Goal: Find specific page/section

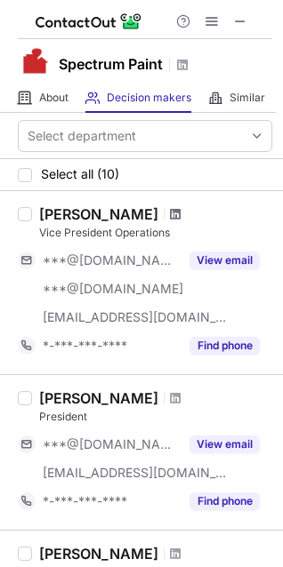
click at [170, 214] on span at bounding box center [175, 214] width 11 height 14
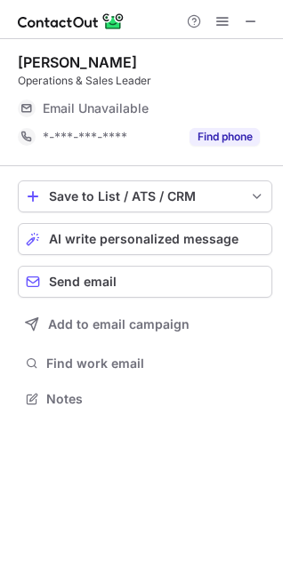
scroll to position [391, 283]
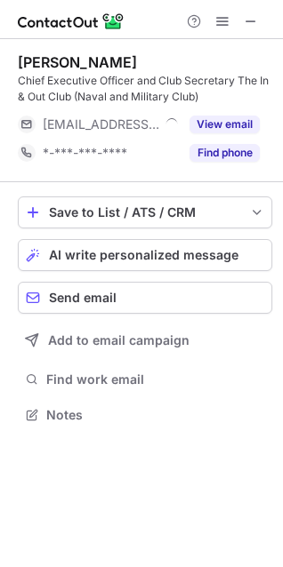
scroll to position [402, 283]
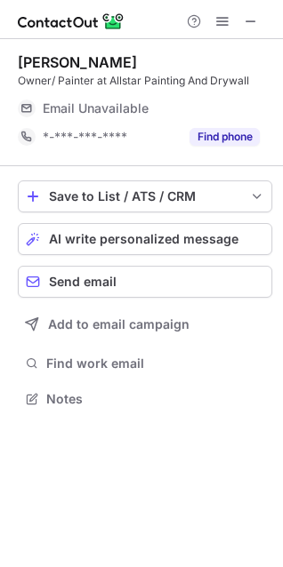
scroll to position [8, 8]
